Goal: Transaction & Acquisition: Purchase product/service

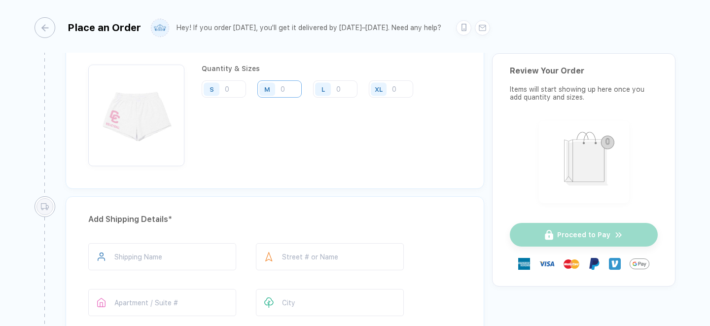
scroll to position [510, 0]
click at [233, 88] on input "number" at bounding box center [224, 87] width 44 height 17
click at [215, 88] on div "S" at bounding box center [212, 87] width 16 height 13
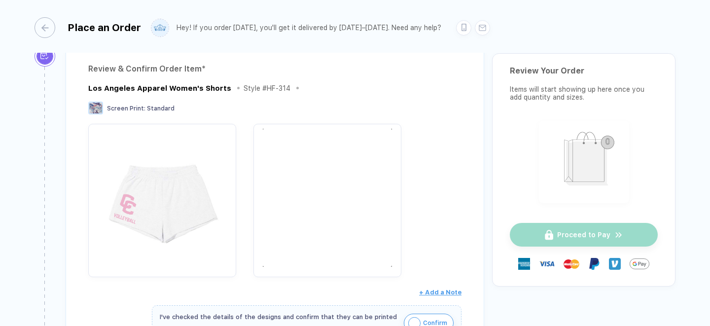
scroll to position [0, 0]
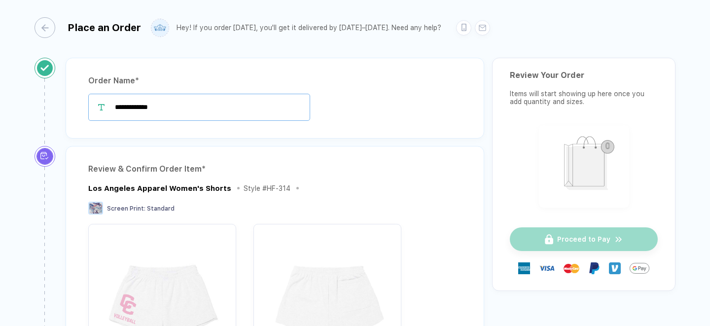
click at [206, 111] on input "**********" at bounding box center [199, 107] width 222 height 27
type input "**********"
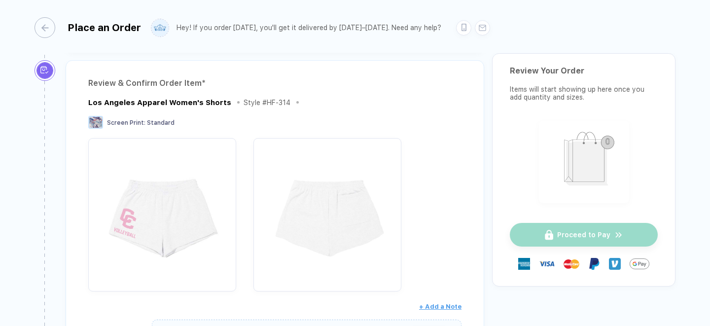
scroll to position [84, 0]
click at [147, 105] on div "Los Angeles Apparel Women's Shorts" at bounding box center [159, 104] width 143 height 9
copy div "Los Angeles Apparel Women's Shorts"
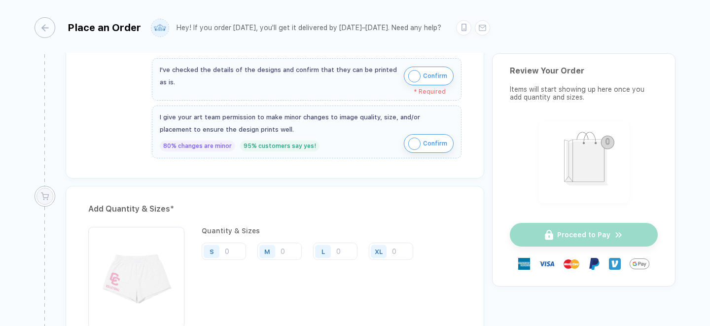
scroll to position [348, 0]
click at [430, 69] on span "Confirm" at bounding box center [435, 75] width 24 height 16
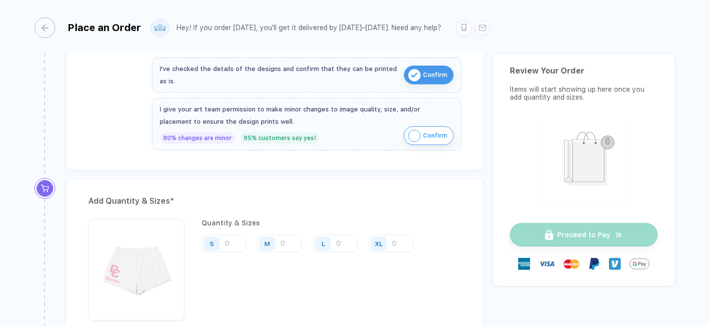
click at [425, 132] on span "Confirm" at bounding box center [435, 136] width 24 height 16
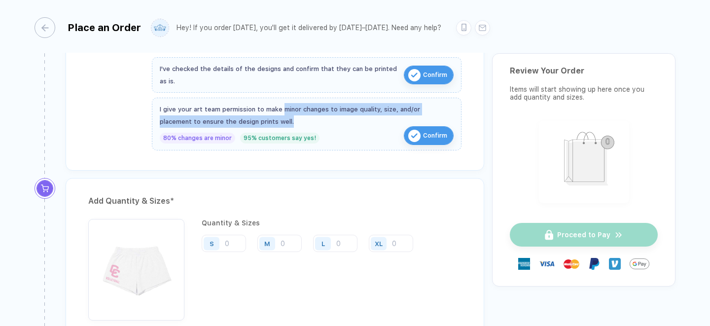
drag, startPoint x: 281, startPoint y: 108, endPoint x: 298, endPoint y: 115, distance: 18.6
click at [298, 115] on div "I give your art team permission to make minor changes to image quality, size, a…" at bounding box center [307, 115] width 294 height 25
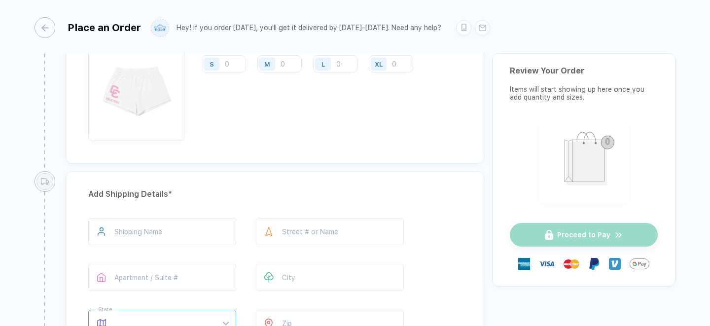
scroll to position [442, 0]
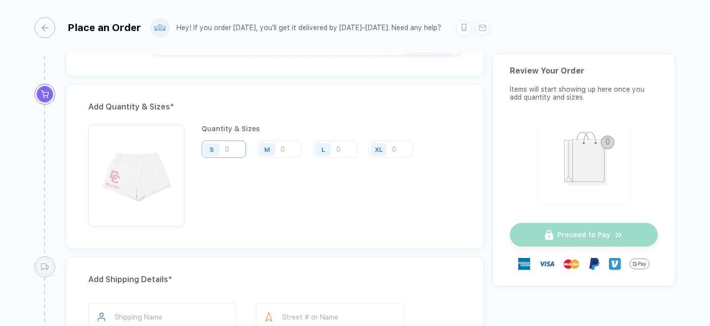
click at [230, 154] on input "number" at bounding box center [224, 148] width 44 height 17
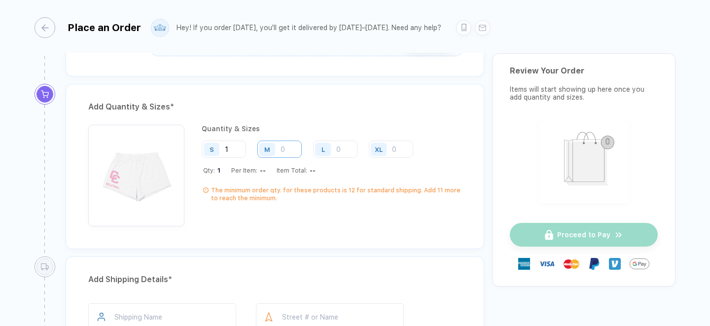
type input "1"
click at [286, 153] on input "number" at bounding box center [279, 148] width 44 height 17
type input "1"
type input "2"
type input "3"
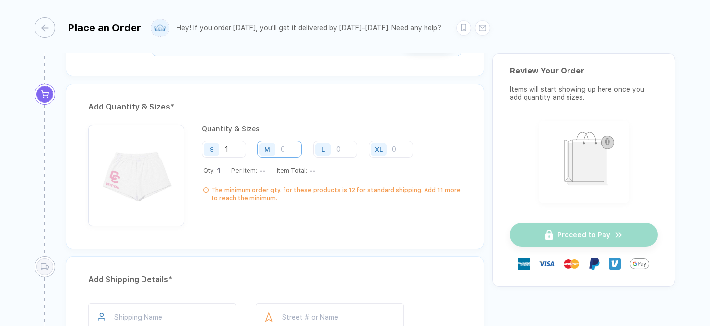
type input "4"
type input "5"
type input "6"
type input "7"
click at [234, 150] on input "1" at bounding box center [224, 148] width 44 height 17
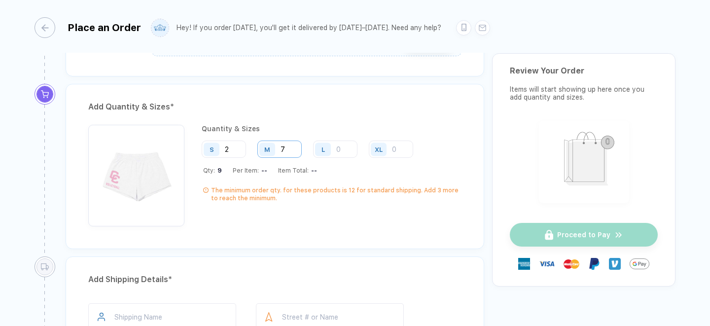
type input "2"
click at [285, 149] on input "7" at bounding box center [279, 148] width 44 height 17
type input "6"
type input "7"
type input "8"
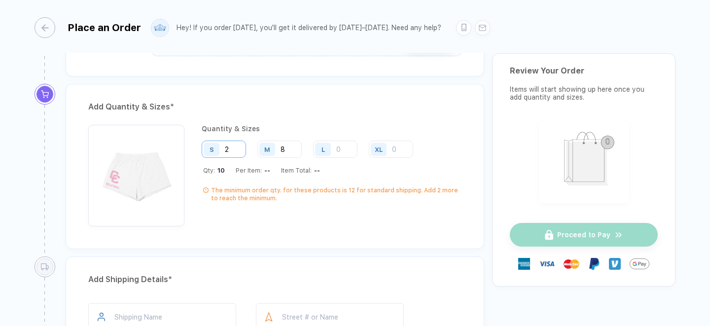
click at [234, 147] on input "2" at bounding box center [224, 148] width 44 height 17
type input "3"
click at [342, 150] on input "number" at bounding box center [335, 148] width 44 height 17
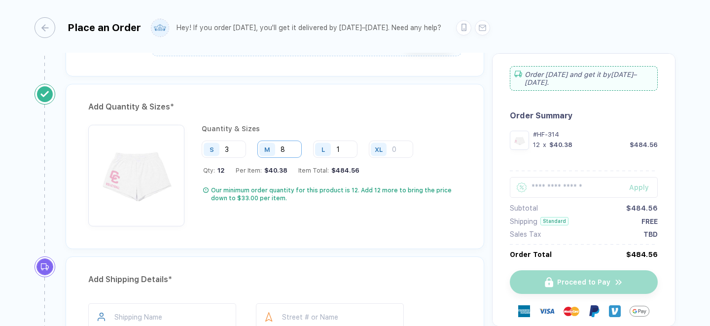
type input "1"
click at [291, 144] on input "8" at bounding box center [279, 148] width 44 height 17
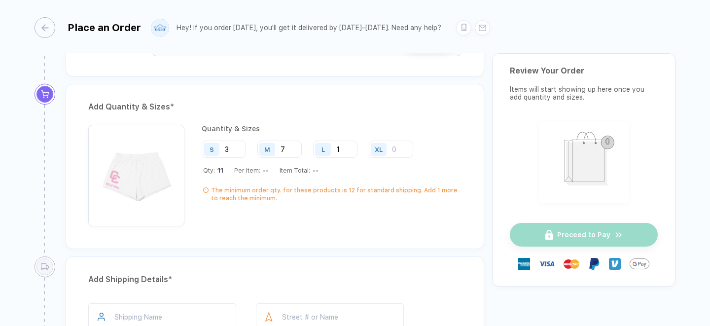
type input "7"
click at [321, 125] on div "Quantity & Sizes" at bounding box center [332, 129] width 260 height 8
click at [229, 149] on input "3" at bounding box center [224, 148] width 44 height 17
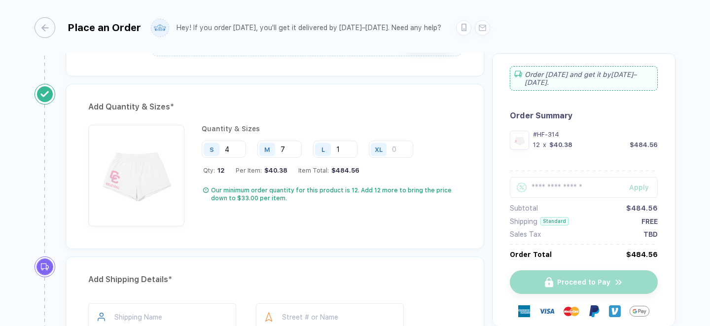
type input "4"
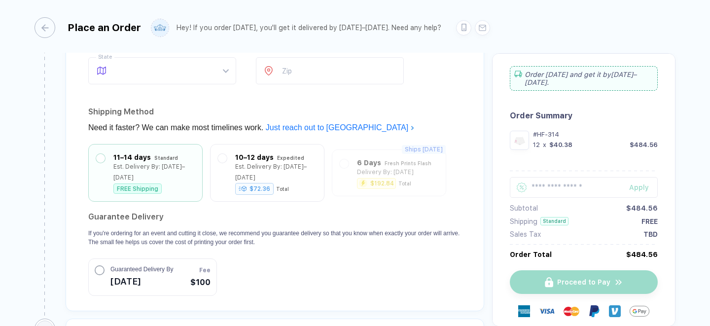
scroll to position [883, 0]
